Goal: Book appointment/travel/reservation

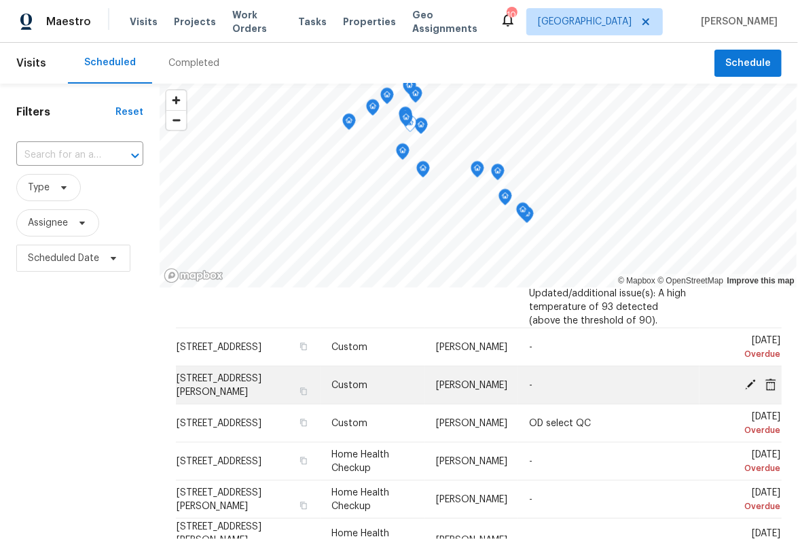
scroll to position [272, 0]
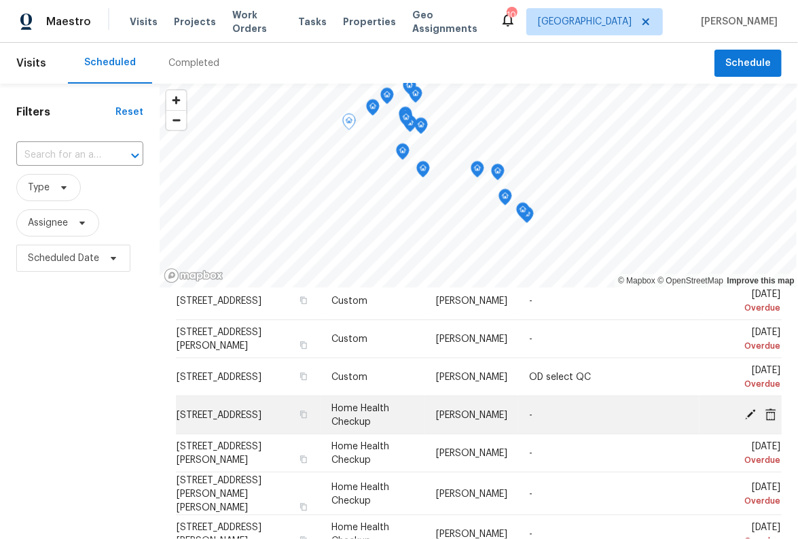
click at [741, 408] on span at bounding box center [751, 414] width 20 height 12
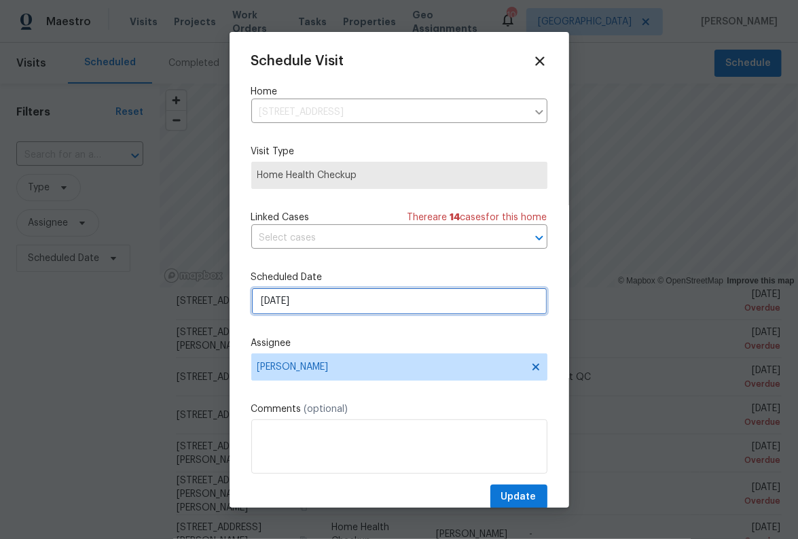
click at [351, 291] on input "[DATE]" at bounding box center [399, 300] width 296 height 27
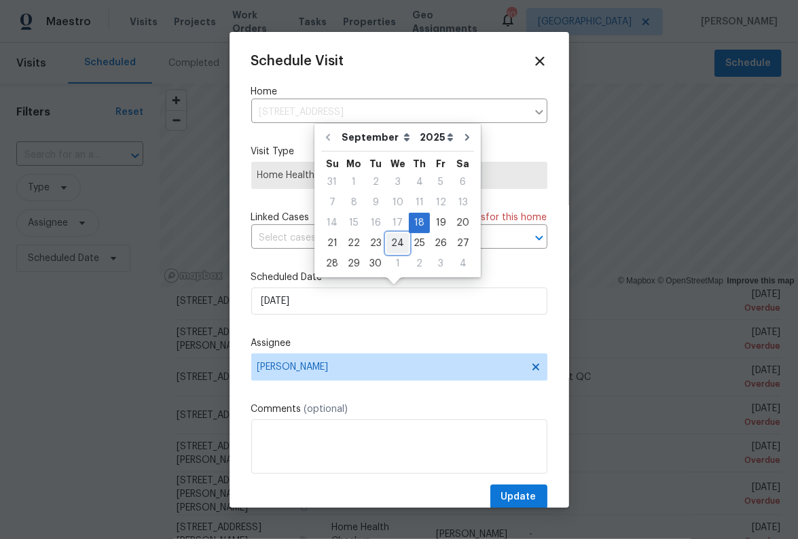
click at [388, 244] on div "24" at bounding box center [398, 243] width 22 height 19
type input "[DATE]"
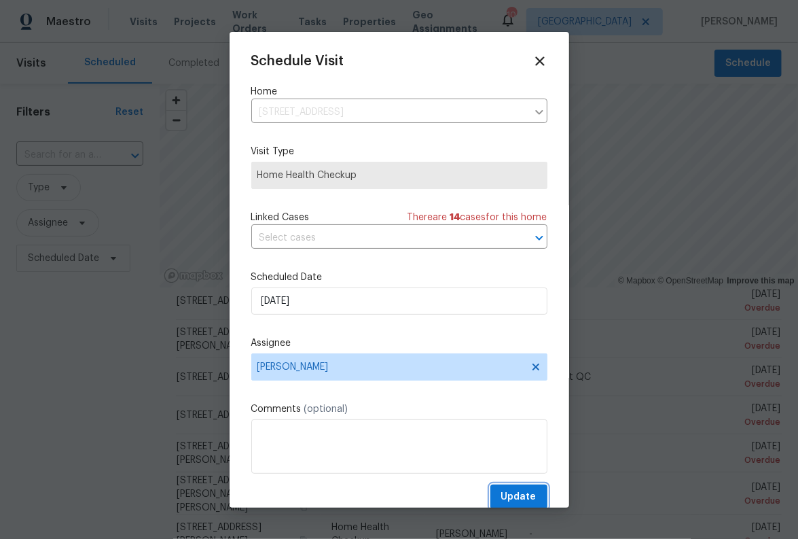
click at [503, 485] on button "Update" at bounding box center [519, 496] width 57 height 25
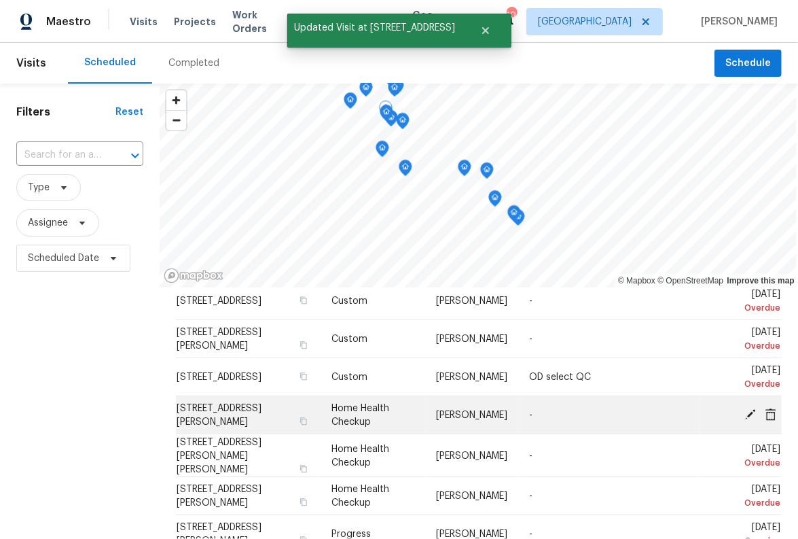
click at [745, 408] on icon at bounding box center [751, 414] width 12 height 12
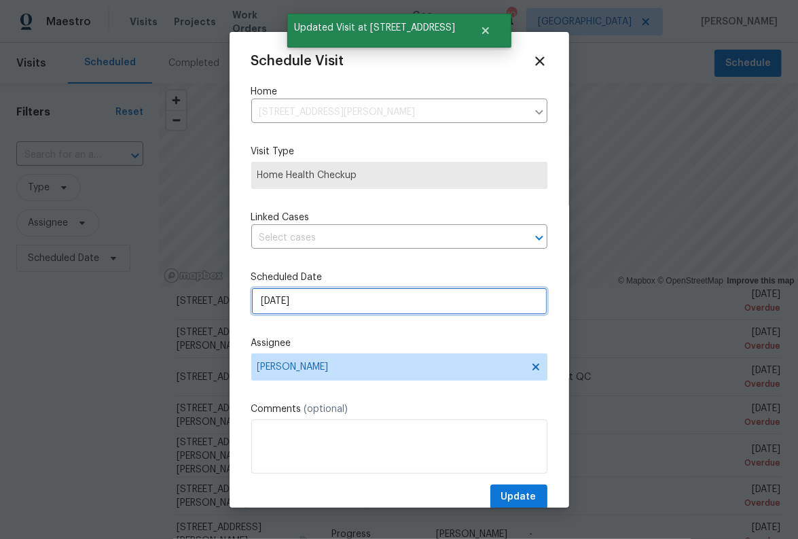
click at [414, 291] on input "[DATE]" at bounding box center [399, 300] width 296 height 27
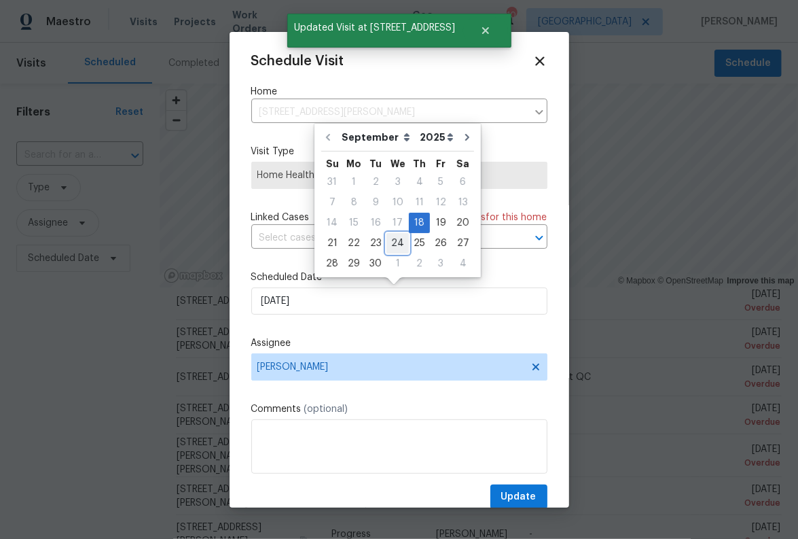
click at [397, 245] on div "24" at bounding box center [398, 243] width 22 height 19
type input "[DATE]"
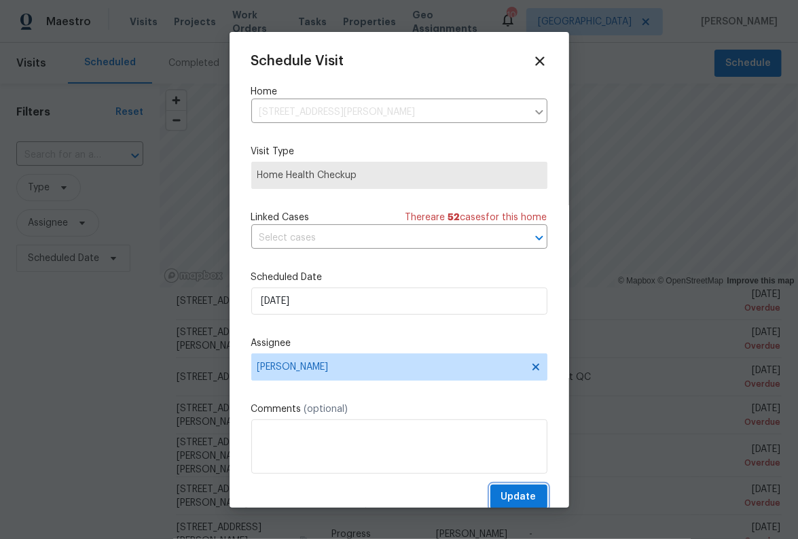
click at [516, 493] on span "Update" at bounding box center [518, 497] width 35 height 17
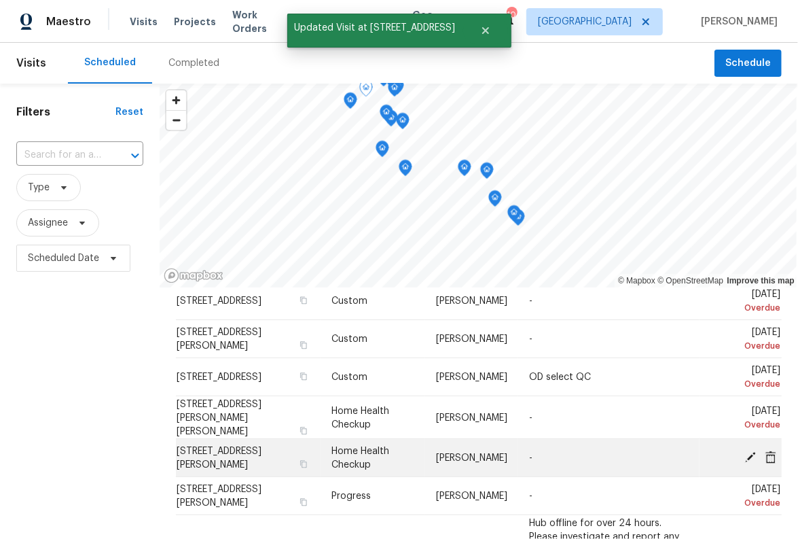
click at [745, 451] on icon at bounding box center [750, 456] width 11 height 11
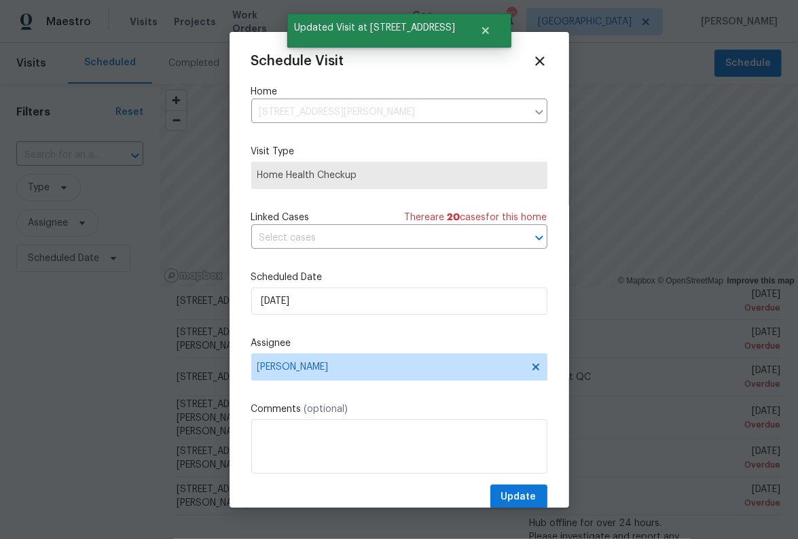
click at [461, 283] on label "Scheduled Date" at bounding box center [399, 277] width 296 height 14
click at [448, 296] on input "[DATE]" at bounding box center [399, 300] width 296 height 27
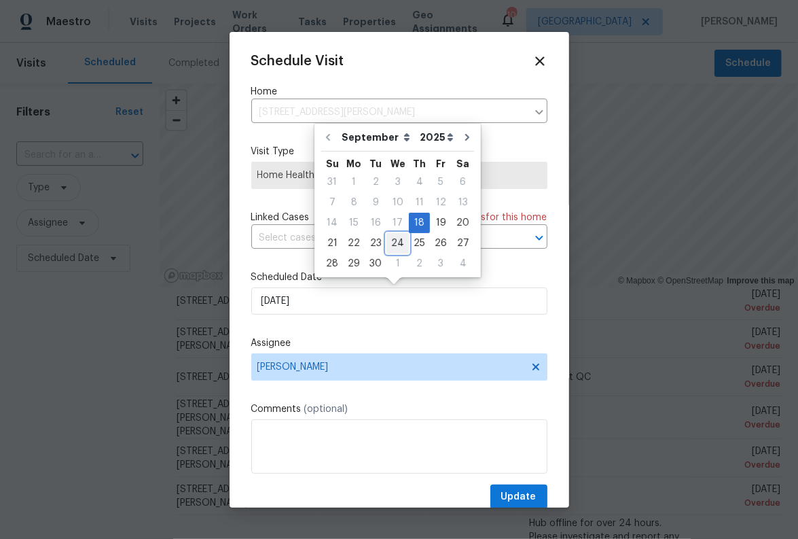
click at [401, 244] on div "24" at bounding box center [398, 243] width 22 height 19
type input "[DATE]"
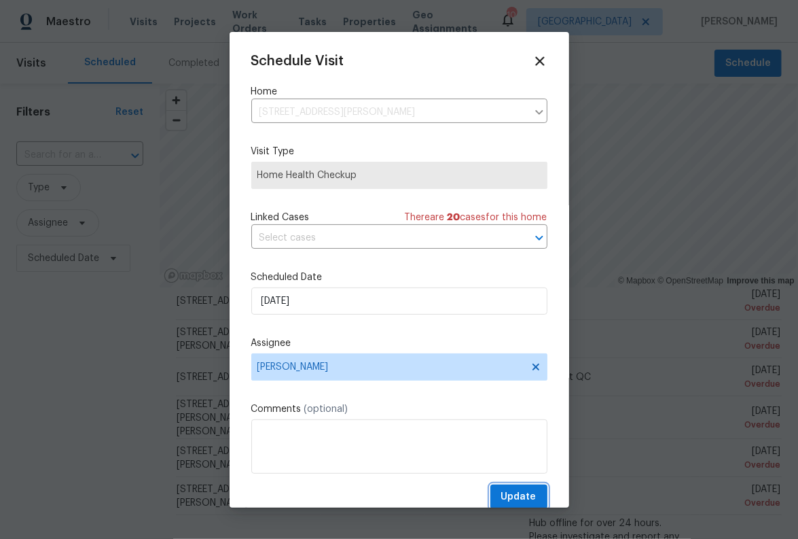
click at [503, 489] on span "Update" at bounding box center [518, 497] width 35 height 17
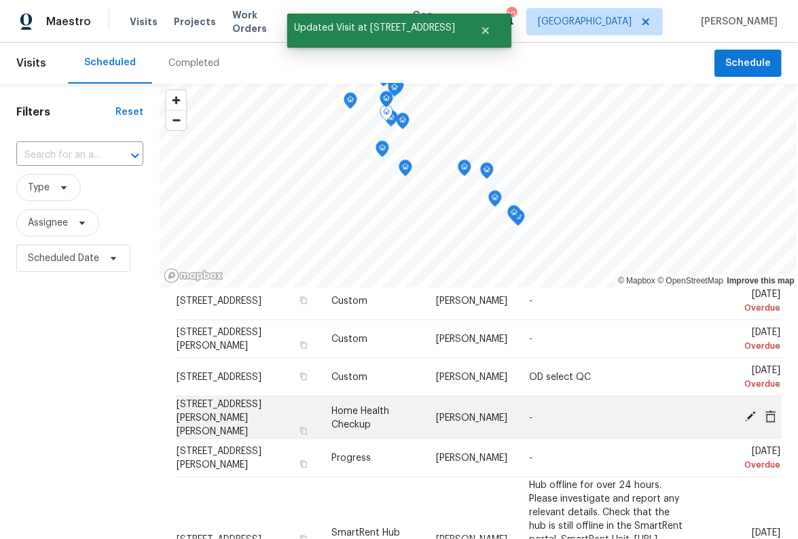
click at [745, 410] on icon at bounding box center [751, 416] width 12 height 12
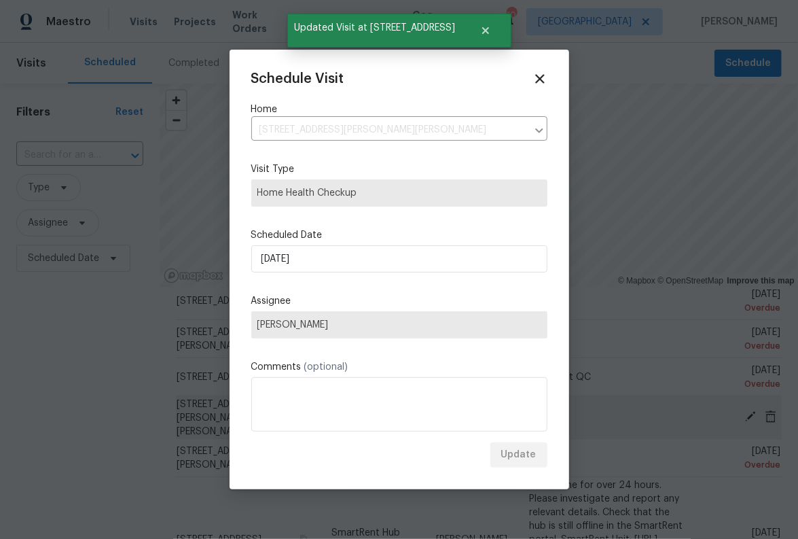
click at [732, 406] on div at bounding box center [399, 269] width 798 height 539
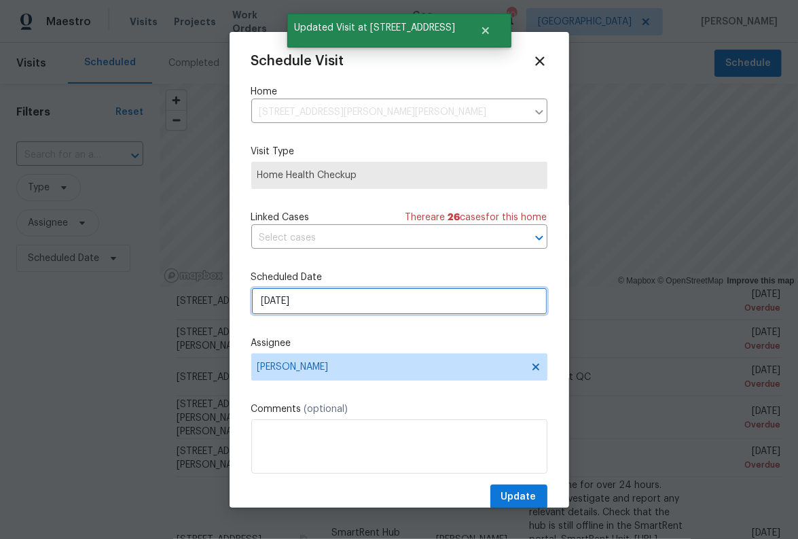
click at [459, 305] on input "[DATE]" at bounding box center [399, 300] width 296 height 27
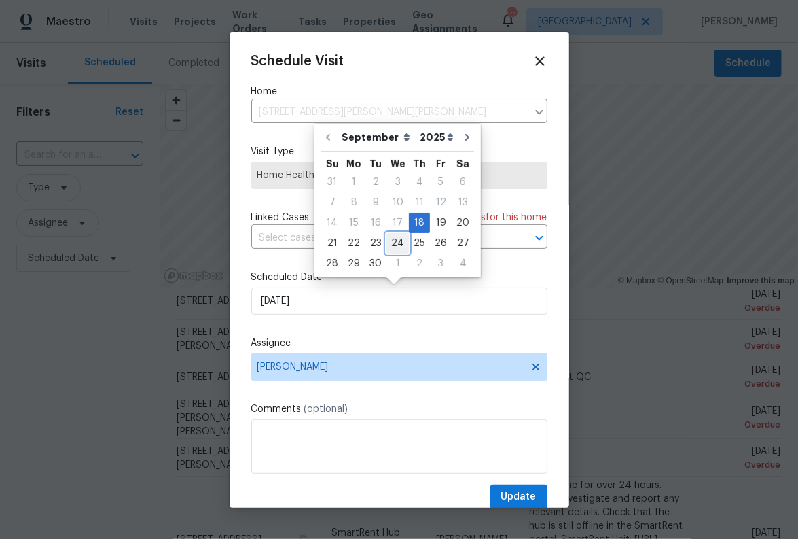
click at [387, 245] on div "24" at bounding box center [398, 243] width 22 height 19
type input "[DATE]"
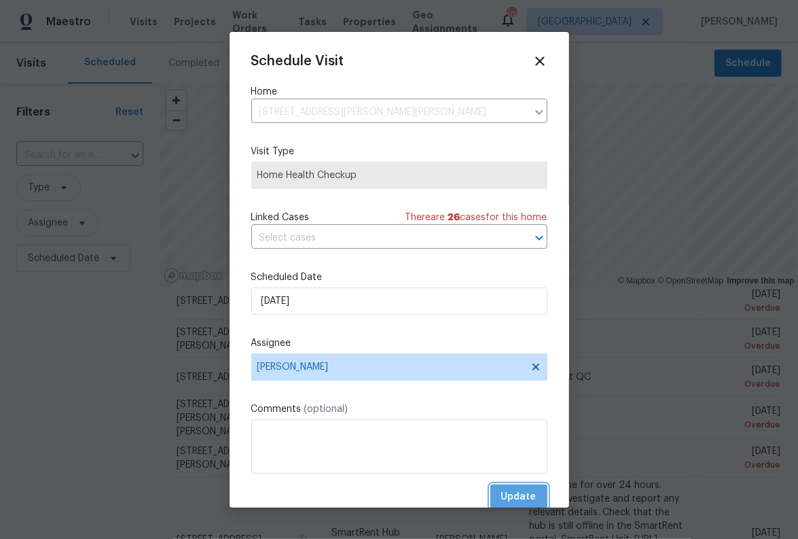
click at [522, 493] on span "Update" at bounding box center [518, 497] width 35 height 17
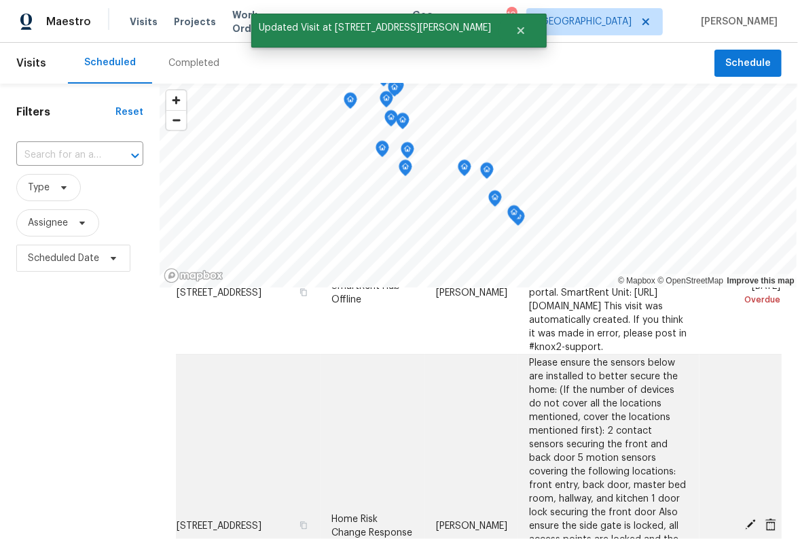
scroll to position [544, 0]
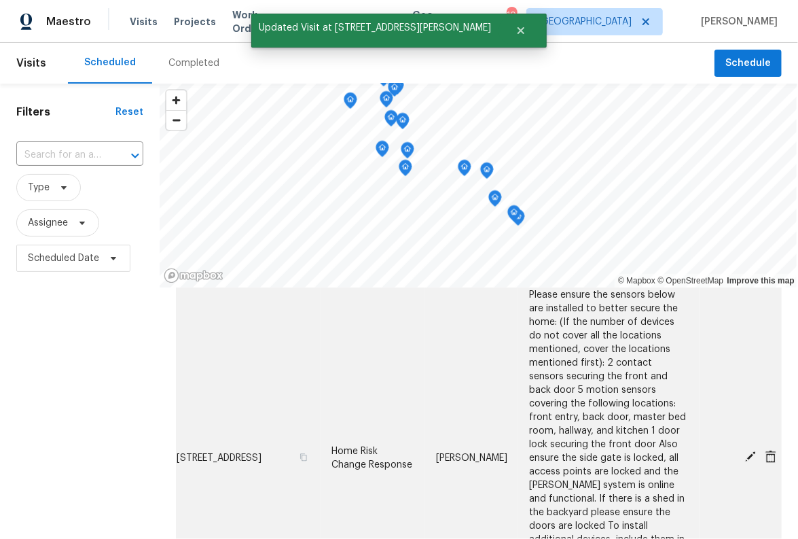
click at [745, 450] on icon at bounding box center [751, 456] width 12 height 12
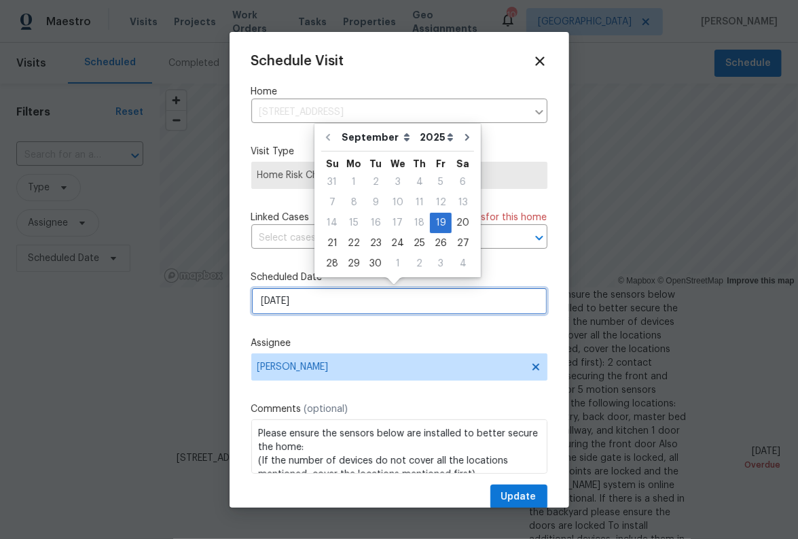
click at [419, 310] on input "[DATE]" at bounding box center [399, 300] width 296 height 27
click at [380, 240] on div "23" at bounding box center [376, 243] width 22 height 19
type input "[DATE]"
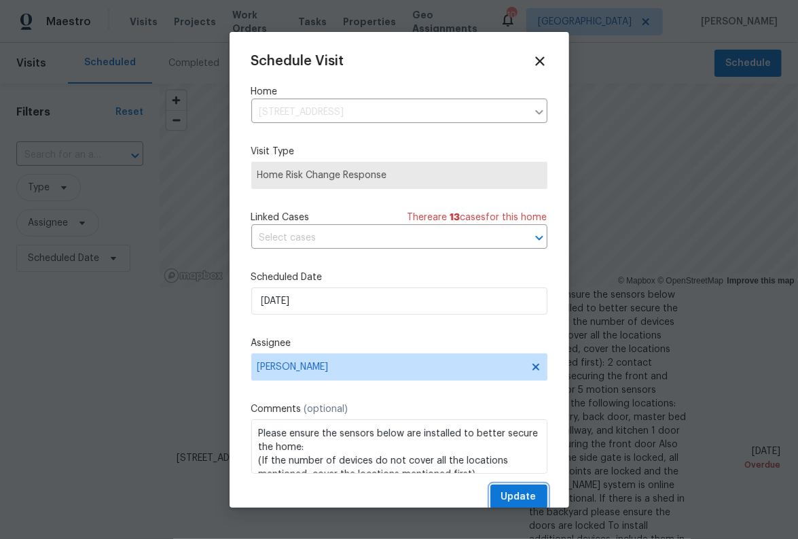
click at [508, 487] on button "Update" at bounding box center [519, 496] width 57 height 25
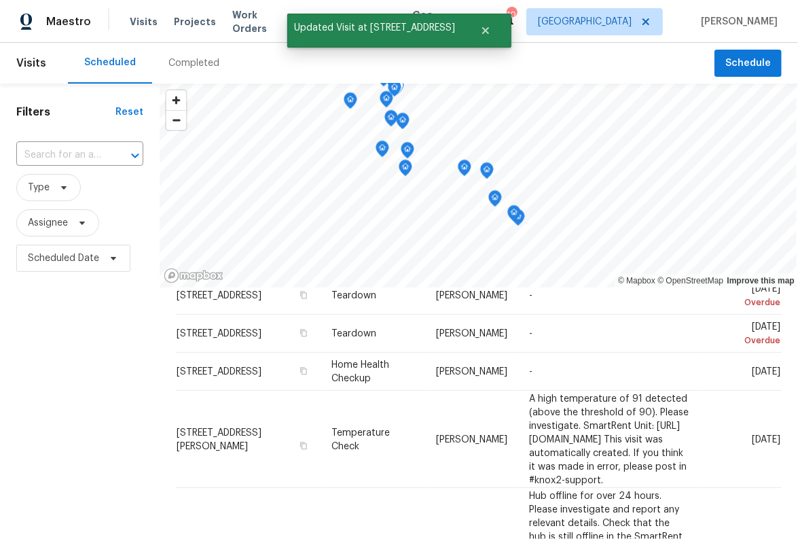
scroll to position [773, 0]
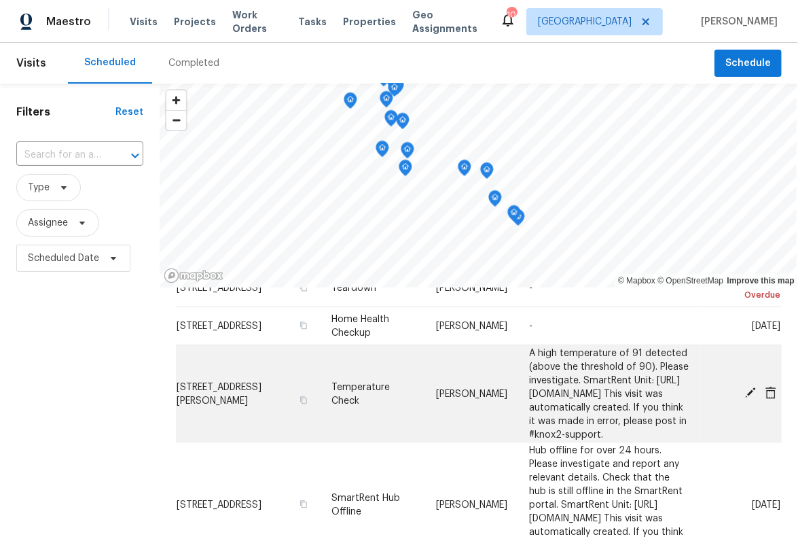
click at [765, 393] on icon at bounding box center [771, 393] width 12 height 12
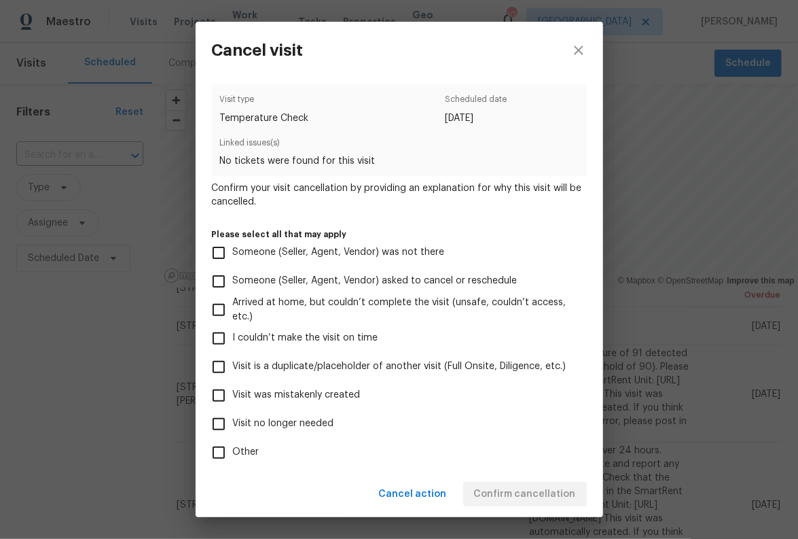
click at [215, 366] on input "Visit is a duplicate/placeholder of another visit (Full Onsite, Diligence, etc.)" at bounding box center [219, 367] width 29 height 29
checkbox input "false"
click at [226, 338] on input "I couldn’t make the visit on time" at bounding box center [219, 338] width 29 height 29
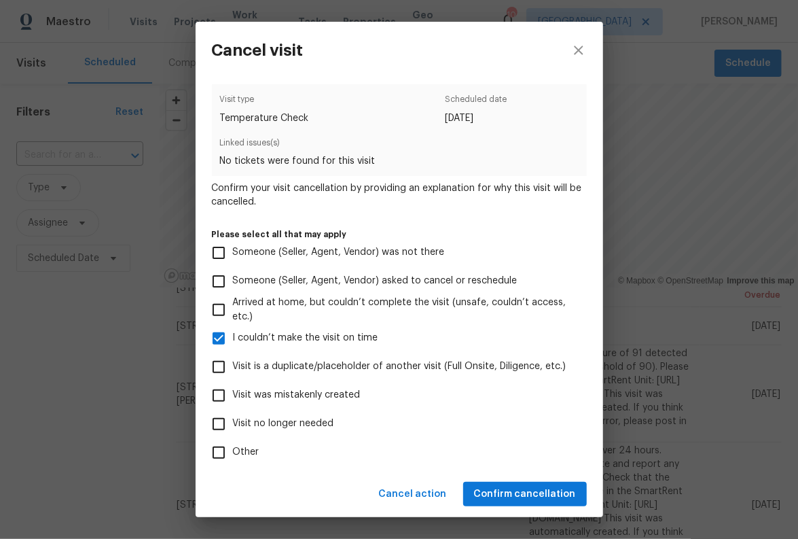
checkbox input "false"
click at [217, 359] on input "Visit is a duplicate/placeholder of another visit (Full Onsite, Diligence, etc.)" at bounding box center [219, 367] width 29 height 29
checkbox input "true"
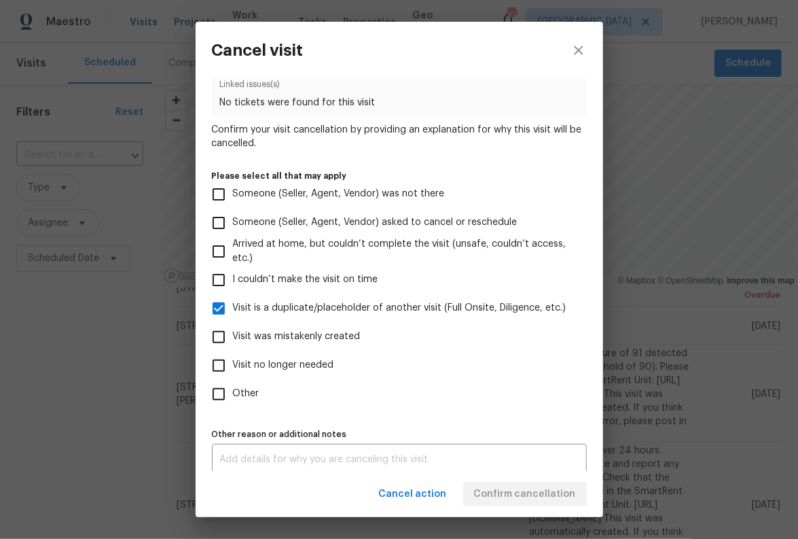
scroll to position [68, 0]
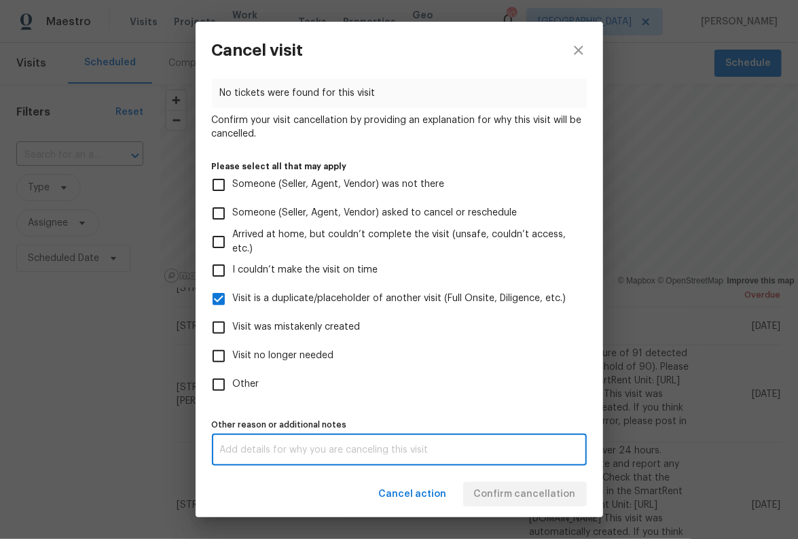
click at [336, 452] on textarea at bounding box center [399, 450] width 359 height 10
type textarea "teardown few days"
click at [342, 474] on div "Cancel action Confirm cancellation" at bounding box center [400, 494] width 408 height 47
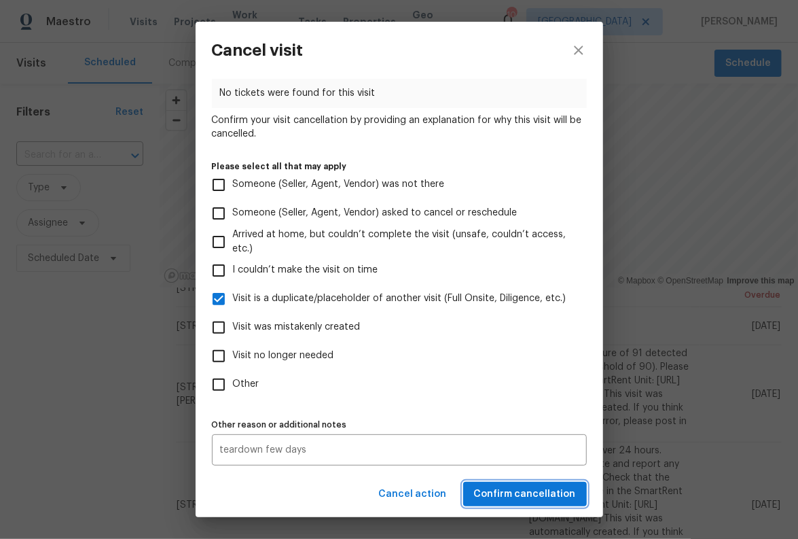
click at [552, 493] on span "Confirm cancellation" at bounding box center [525, 494] width 102 height 17
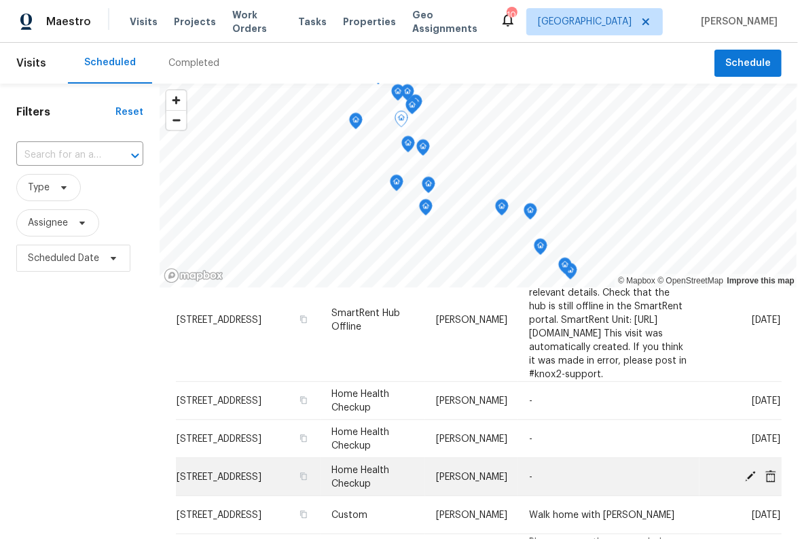
scroll to position [908, 0]
